Goal: Task Accomplishment & Management: Manage account settings

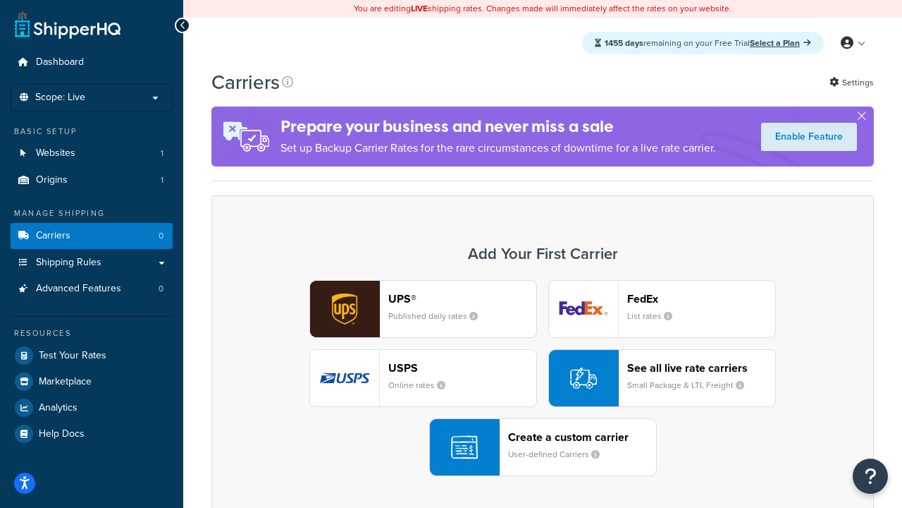
click at [543, 378] on div "UPS® Published daily rates FedEx List rates USPS Online rates See all live rate…" at bounding box center [542, 378] width 633 height 196
click at [702, 298] on header "FedEx" at bounding box center [701, 298] width 148 height 13
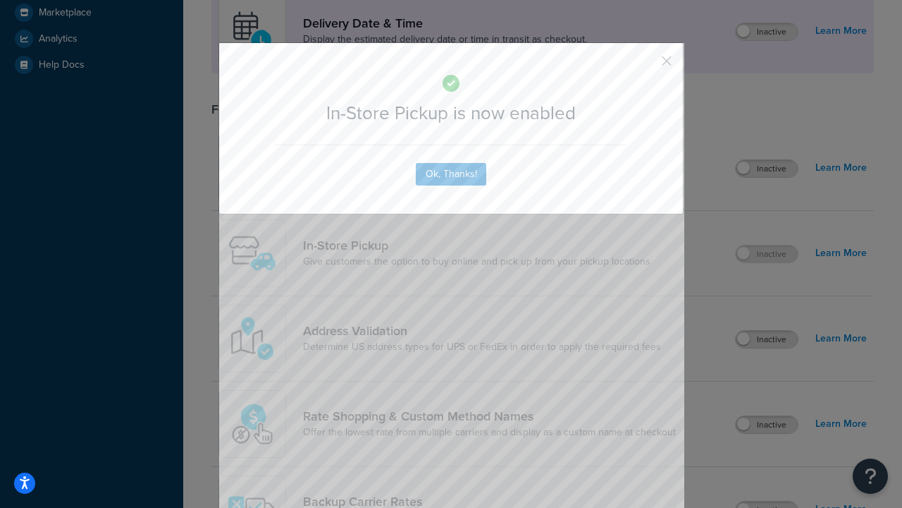
scroll to position [396, 0]
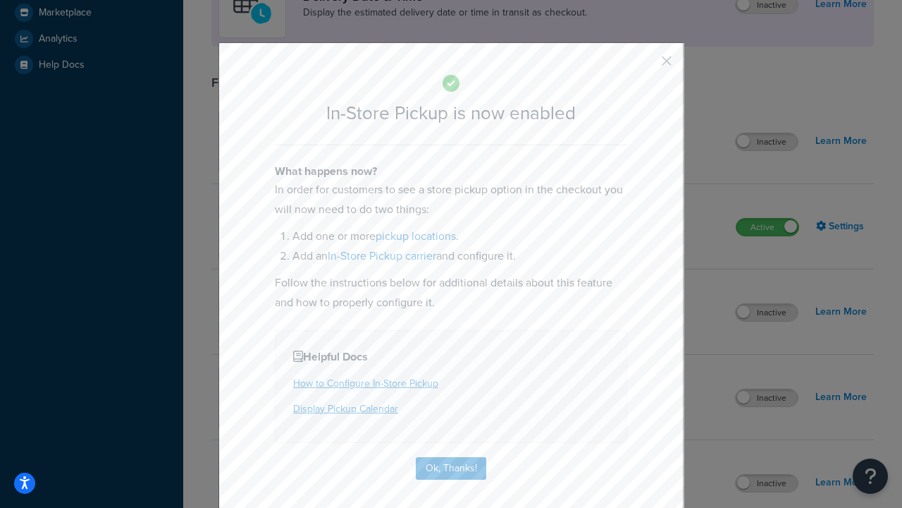
click at [646, 66] on button "button" at bounding box center [646, 66] width 4 height 4
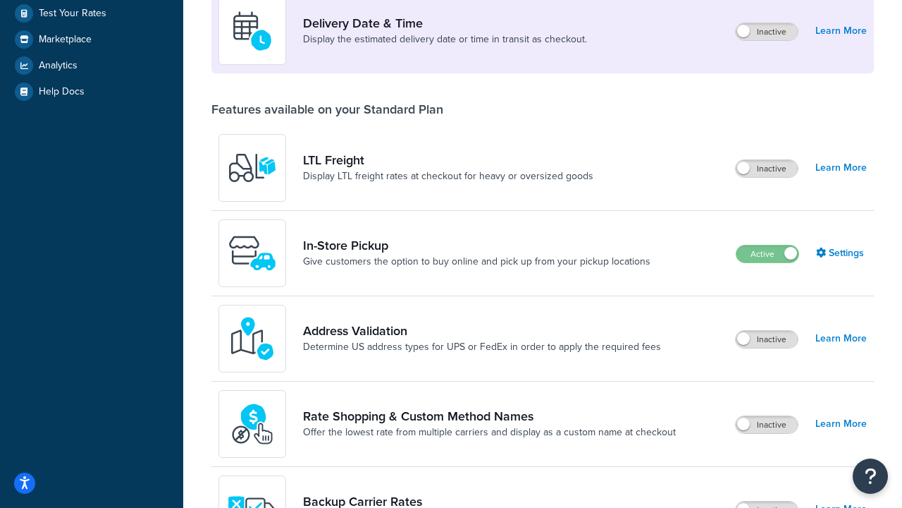
scroll to position [342, 0]
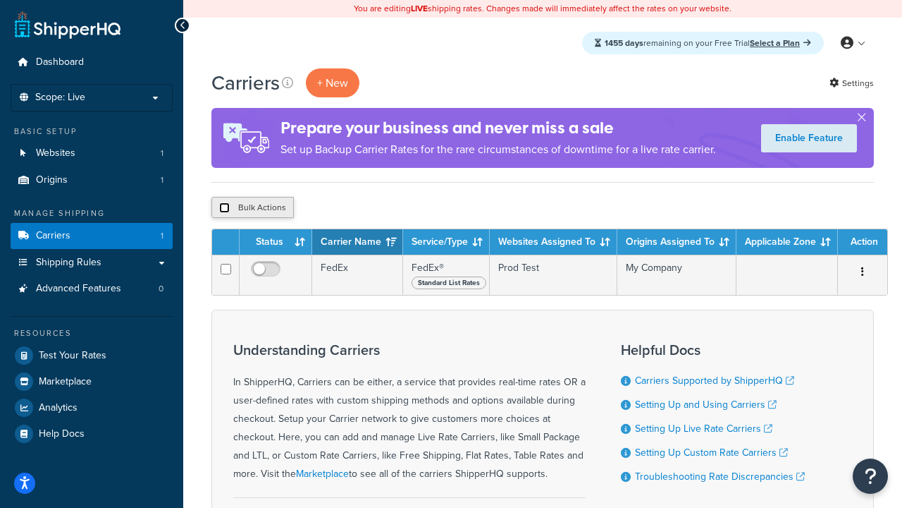
click at [224, 208] on input "checkbox" at bounding box center [224, 207] width 11 height 11
checkbox input "true"
click at [379, 208] on button "Delete" at bounding box center [376, 207] width 49 height 21
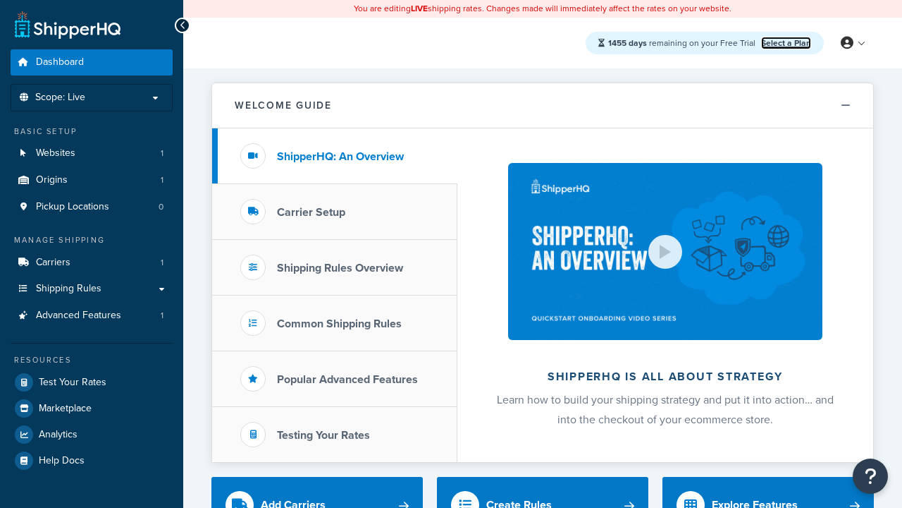
click at [786, 42] on link "Select a Plan" at bounding box center [786, 43] width 50 height 13
